Goal: Navigation & Orientation: Find specific page/section

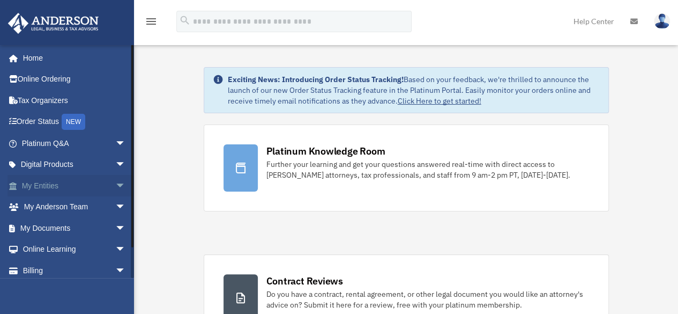
click at [28, 190] on link "My Entities arrow_drop_down" at bounding box center [75, 185] width 135 height 21
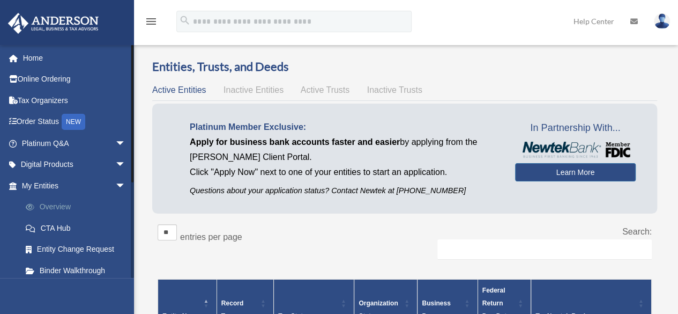
click at [49, 206] on link "Overview" at bounding box center [78, 206] width 127 height 21
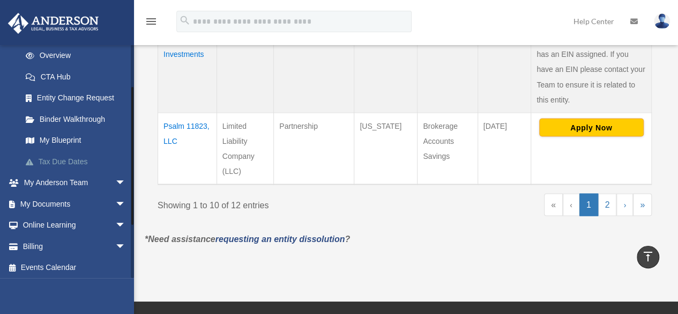
scroll to position [153, 0]
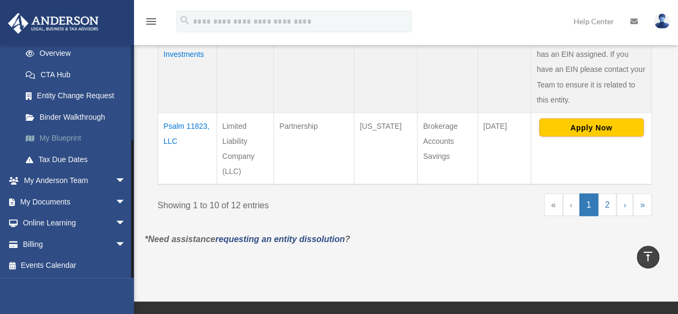
click at [63, 135] on link "My Blueprint" at bounding box center [78, 138] width 127 height 21
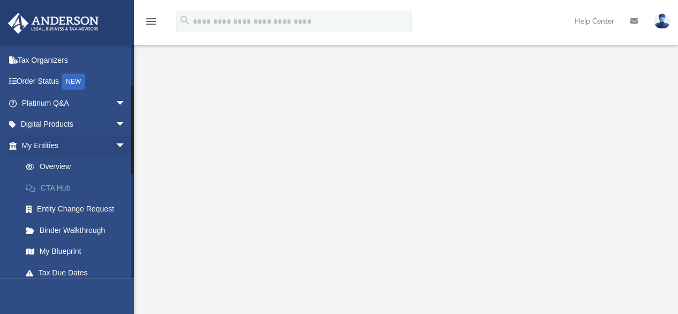
scroll to position [143, 0]
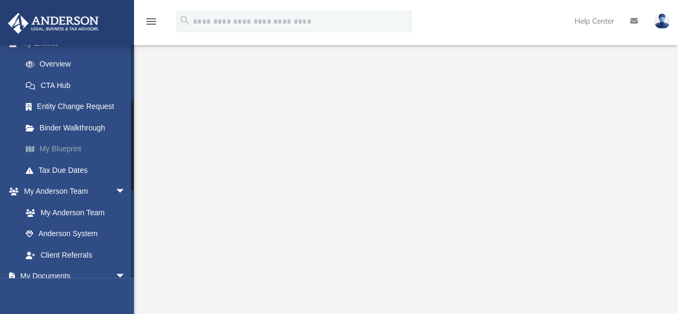
click at [55, 144] on link "My Blueprint" at bounding box center [78, 148] width 127 height 21
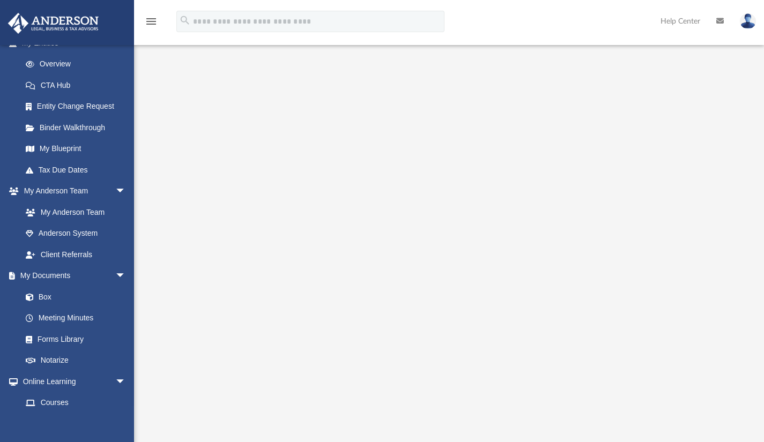
scroll to position [0, 0]
